Goal: Information Seeking & Learning: Learn about a topic

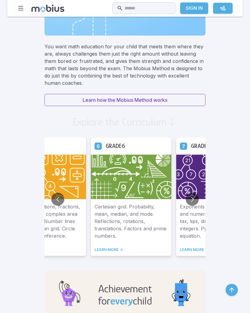
scroll to position [381, 0]
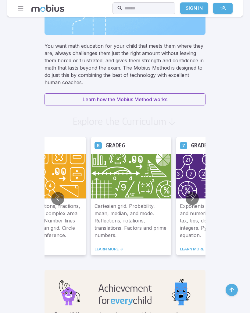
click at [91, 173] on img at bounding box center [131, 176] width 80 height 45
click at [91, 197] on img at bounding box center [131, 176] width 80 height 45
click at [94, 248] on link "LEARN MORE ->" at bounding box center [130, 249] width 73 height 5
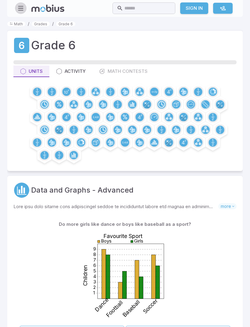
click at [22, 4] on button "button" at bounding box center [21, 8] width 12 height 12
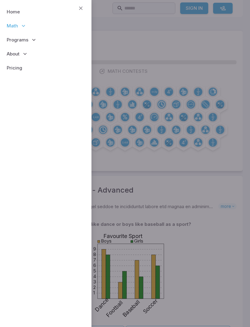
click at [32, 40] on icon at bounding box center [34, 40] width 6 height 6
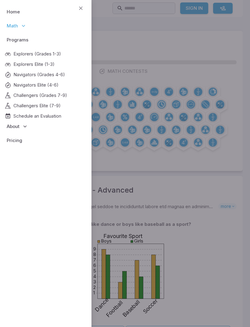
click at [25, 30] on p "Math" at bounding box center [46, 26] width 82 height 14
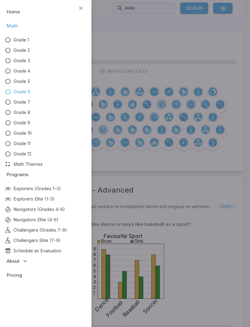
click at [215, 184] on div at bounding box center [125, 163] width 250 height 327
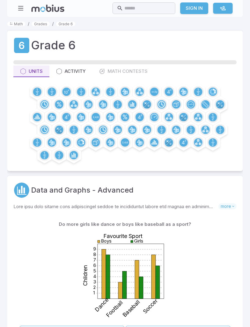
click at [34, 95] on icon at bounding box center [37, 91] width 8 height 8
